Goal: Transaction & Acquisition: Purchase product/service

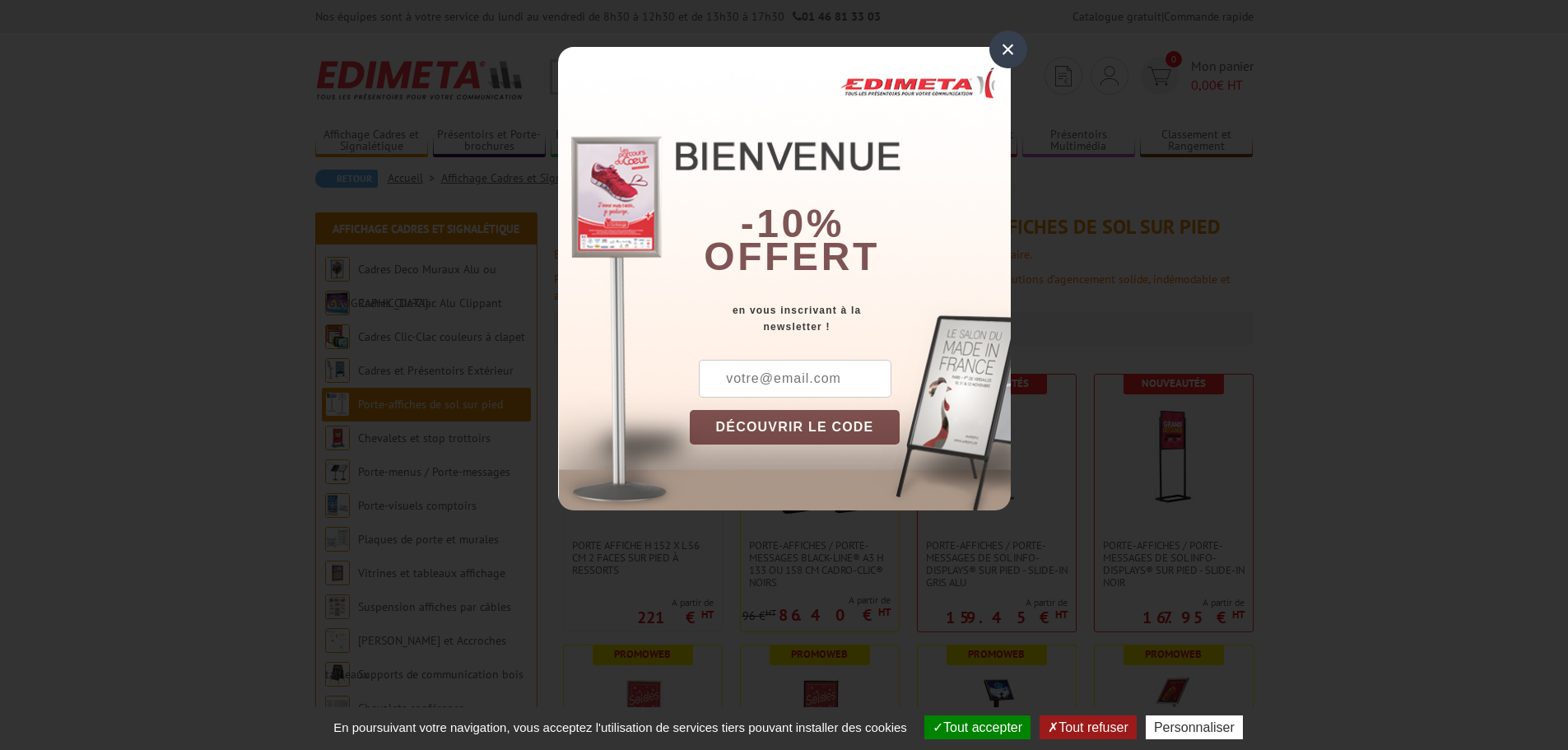
click at [1003, 52] on div "×" at bounding box center [1008, 49] width 38 height 38
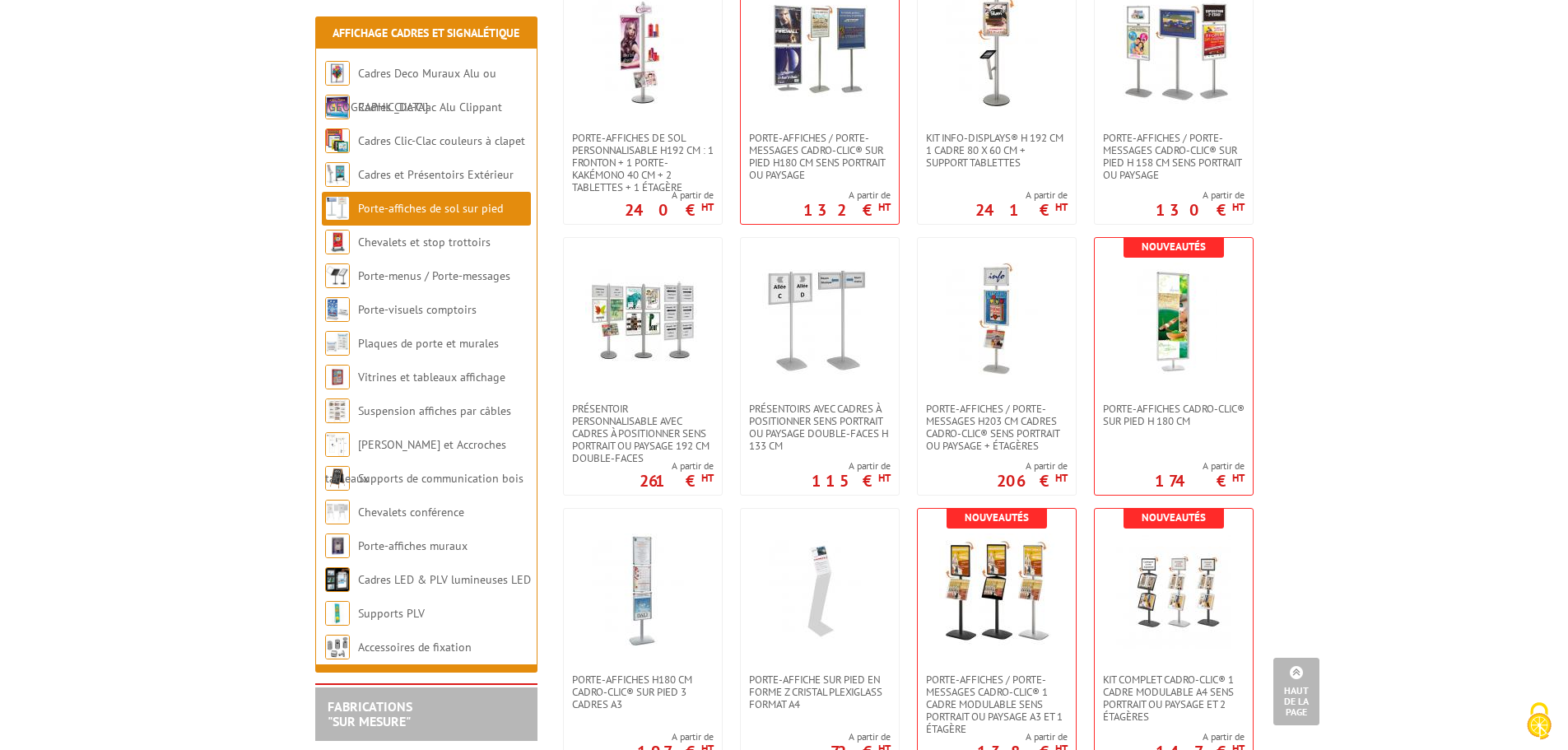
scroll to position [2551, 0]
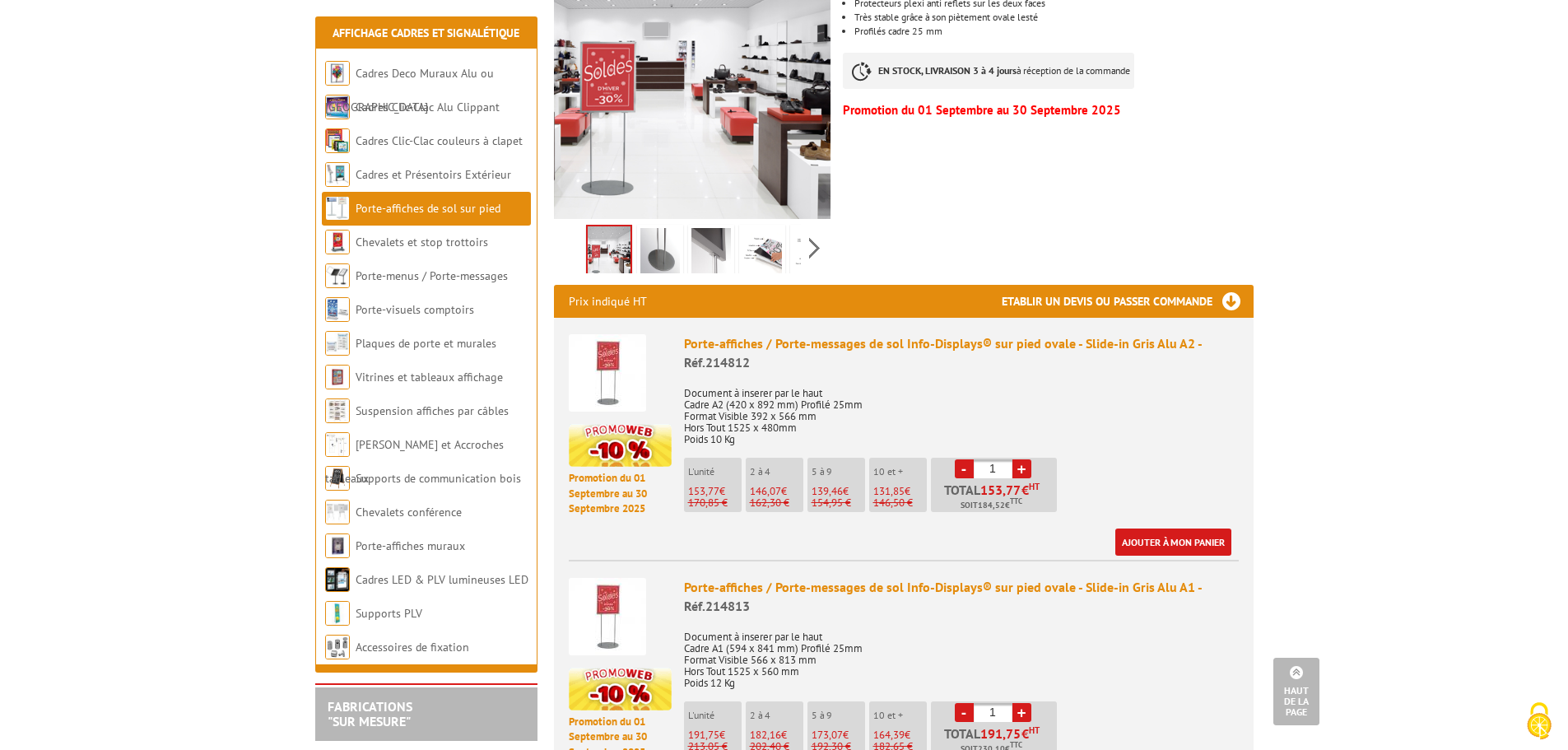
scroll to position [494, 0]
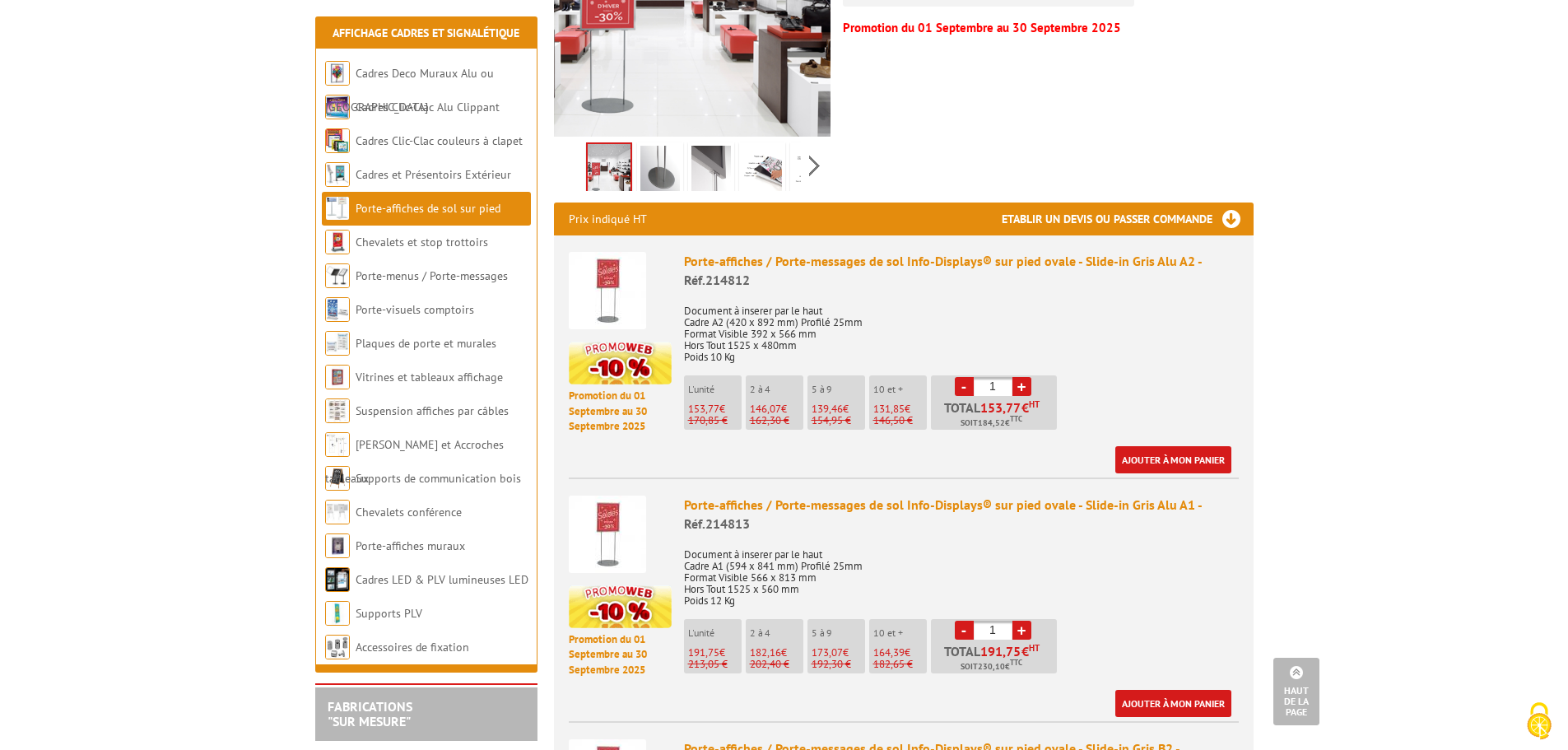
drag, startPoint x: 999, startPoint y: 603, endPoint x: 981, endPoint y: 606, distance: 18.2
click at [981, 620] on input "1" at bounding box center [994, 629] width 39 height 19
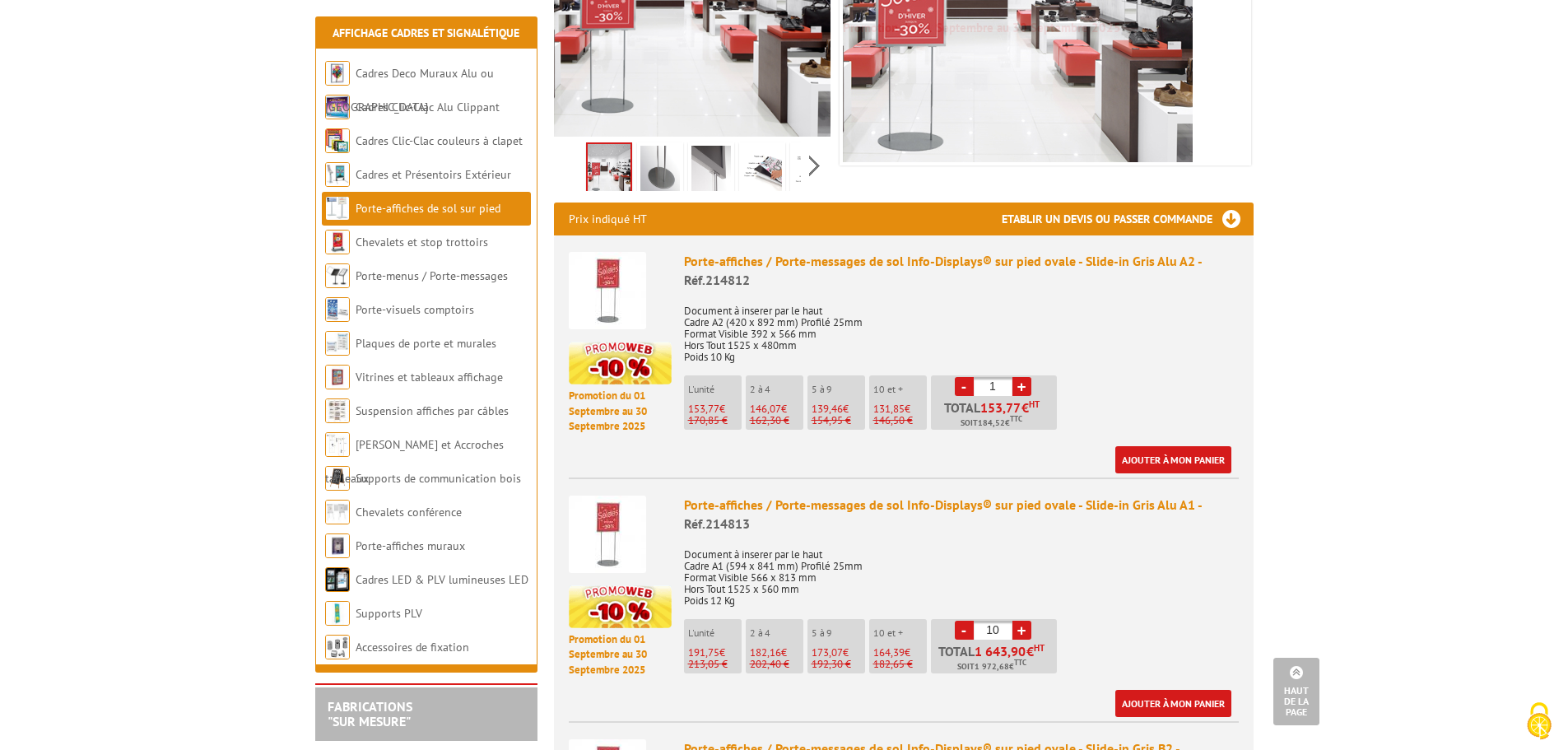
type input "10"
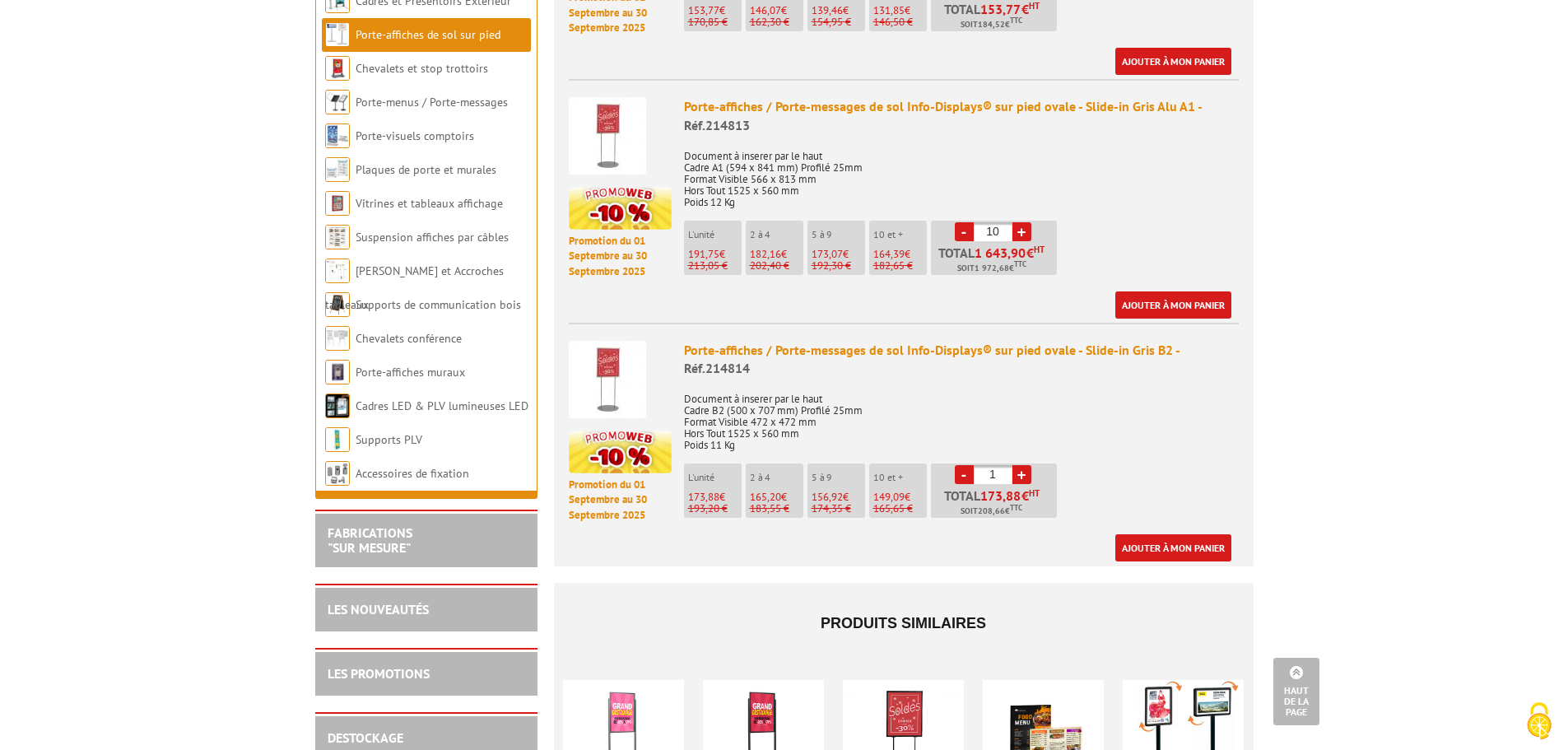
scroll to position [658, 0]
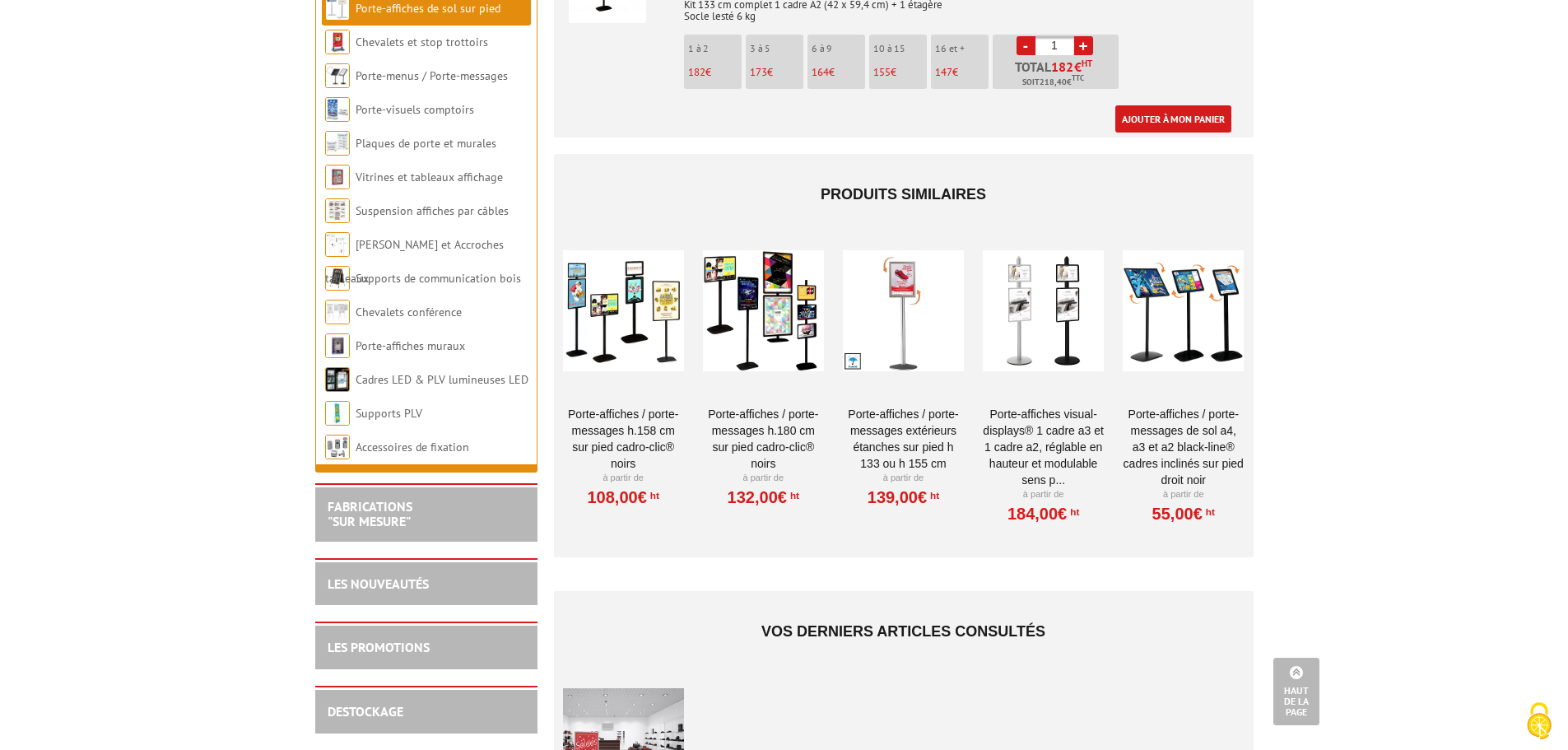
scroll to position [1728, 0]
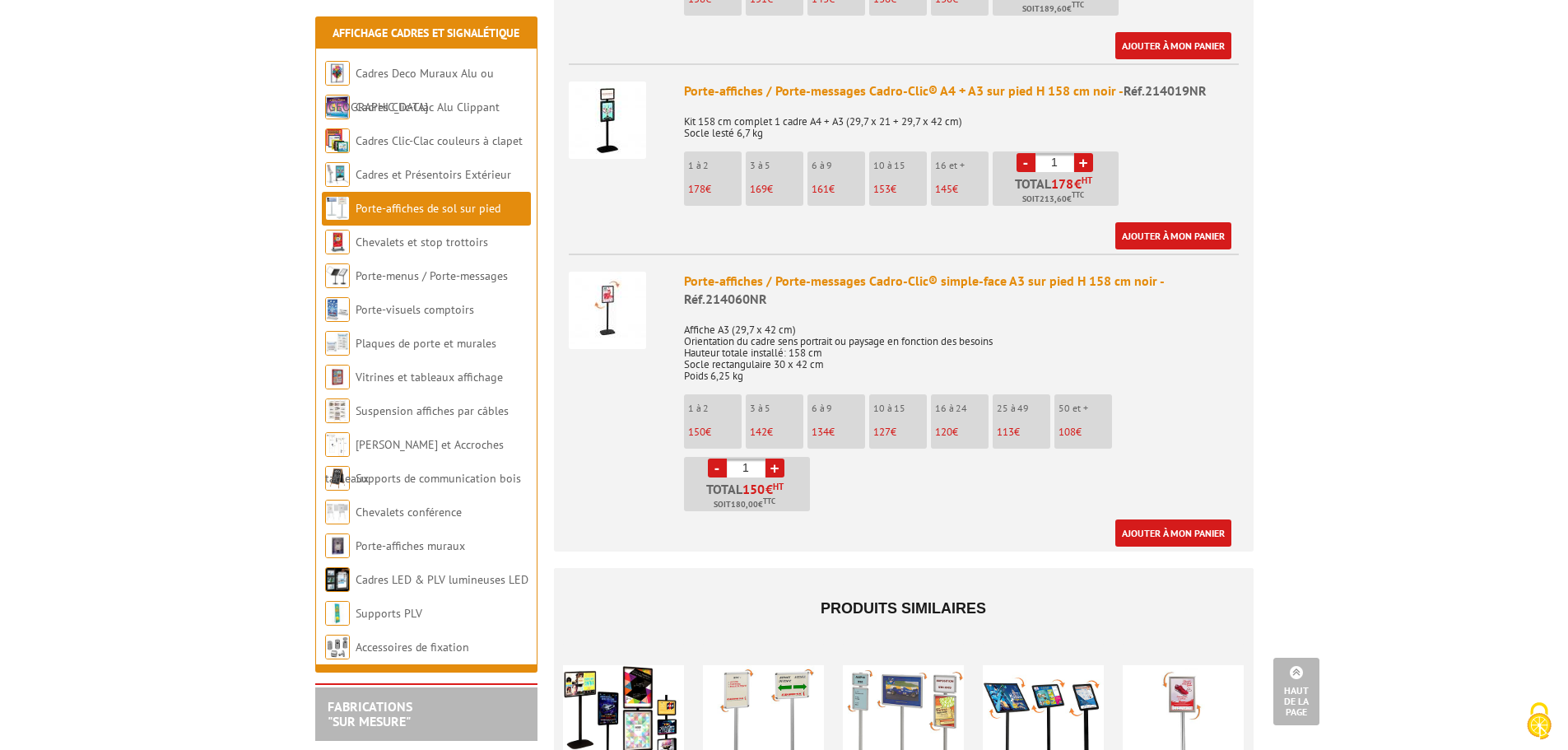
scroll to position [1070, 0]
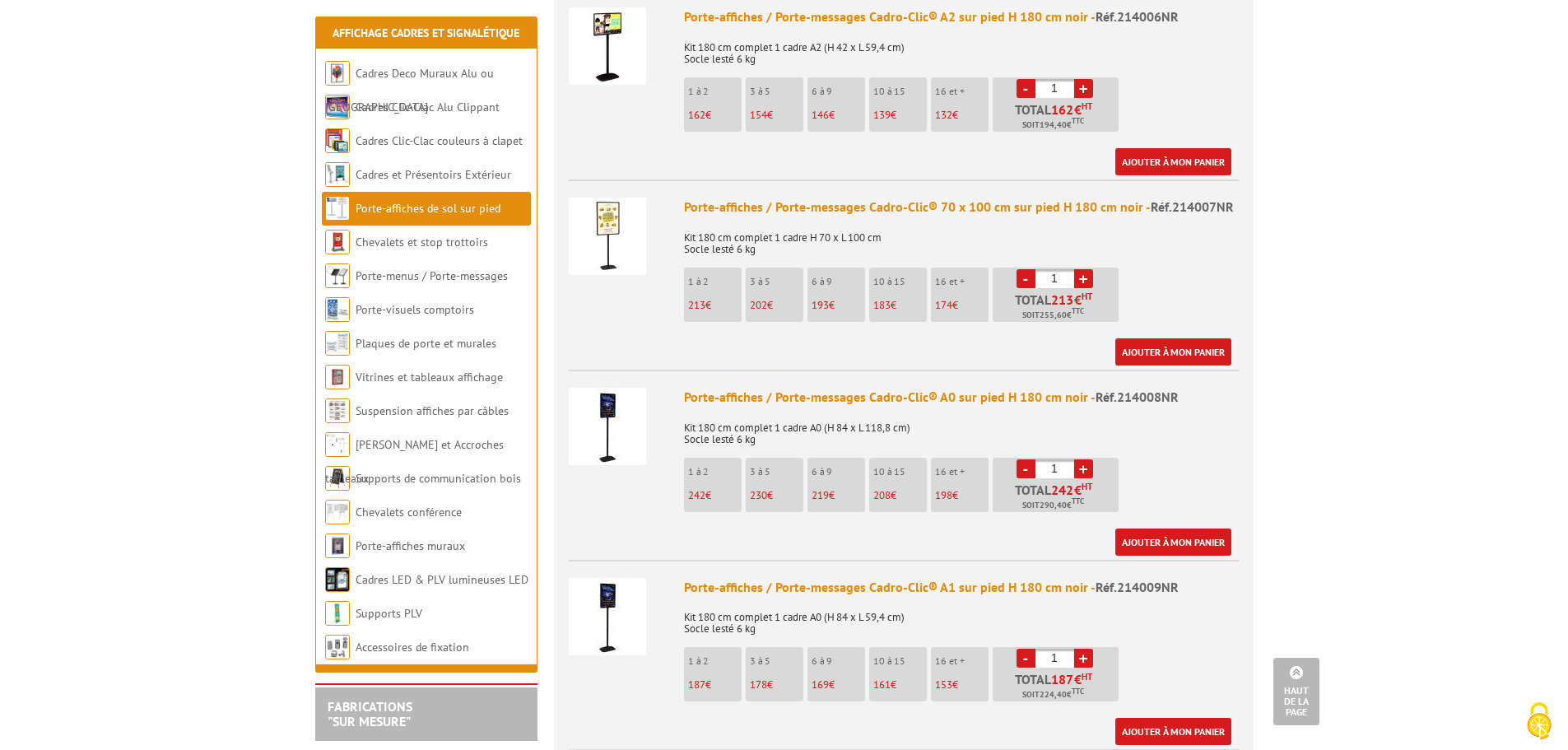
scroll to position [741, 0]
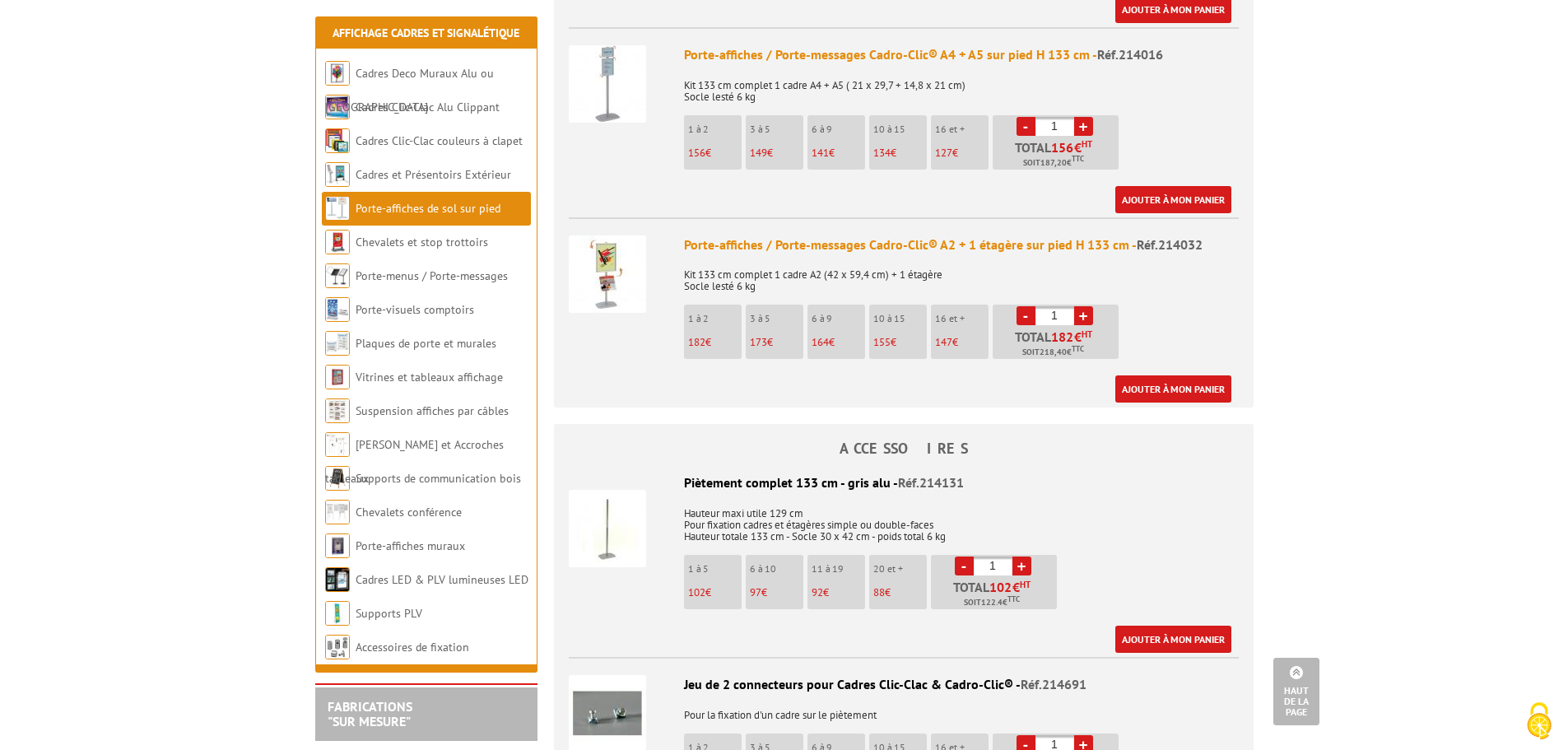
scroll to position [1400, 0]
